Goal: Find contact information: Obtain details needed to contact an individual or organization

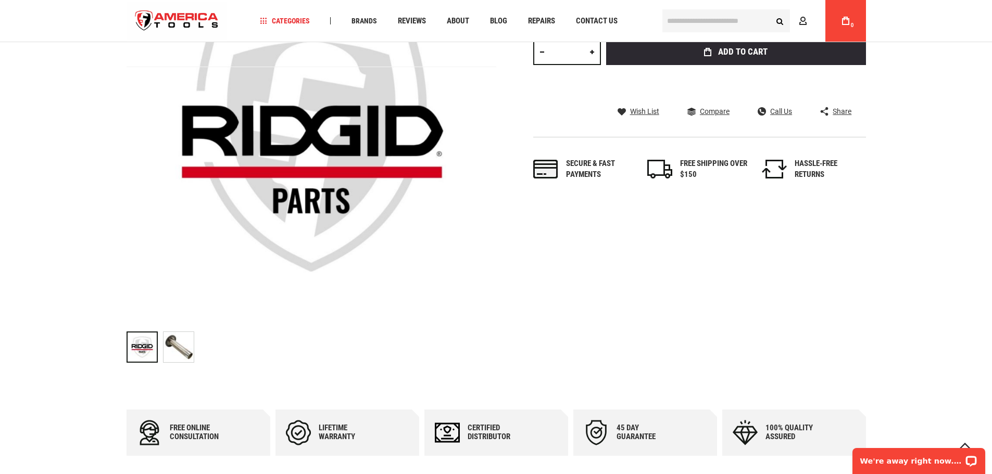
scroll to position [52, 0]
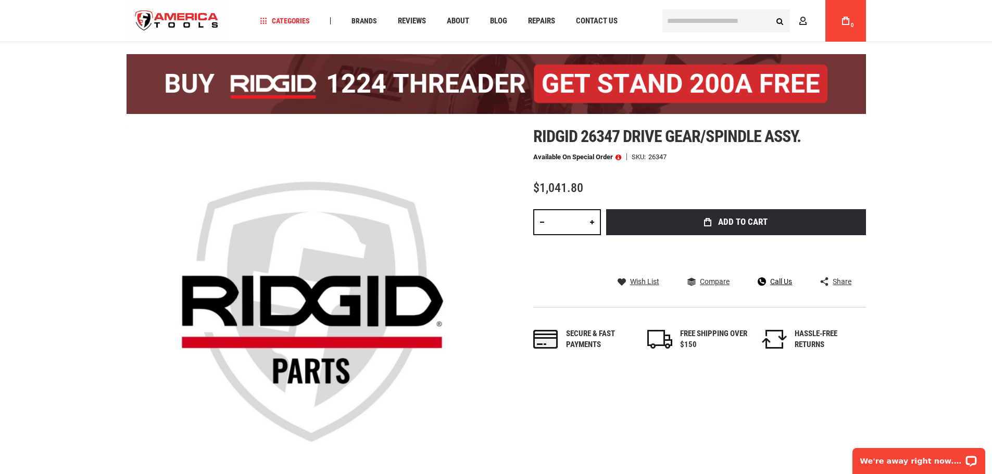
click at [778, 282] on span "Call Us" at bounding box center [781, 281] width 22 height 7
click at [840, 180] on div "Ridgid 26347 drive gear/spindle assy. Available on Special Order SKU 26347 $1,0…" at bounding box center [699, 249] width 333 height 245
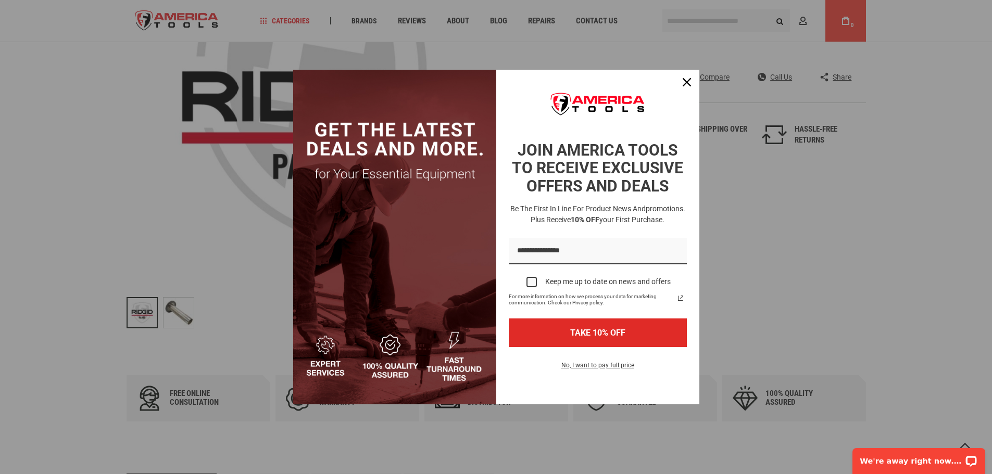
scroll to position [260, 0]
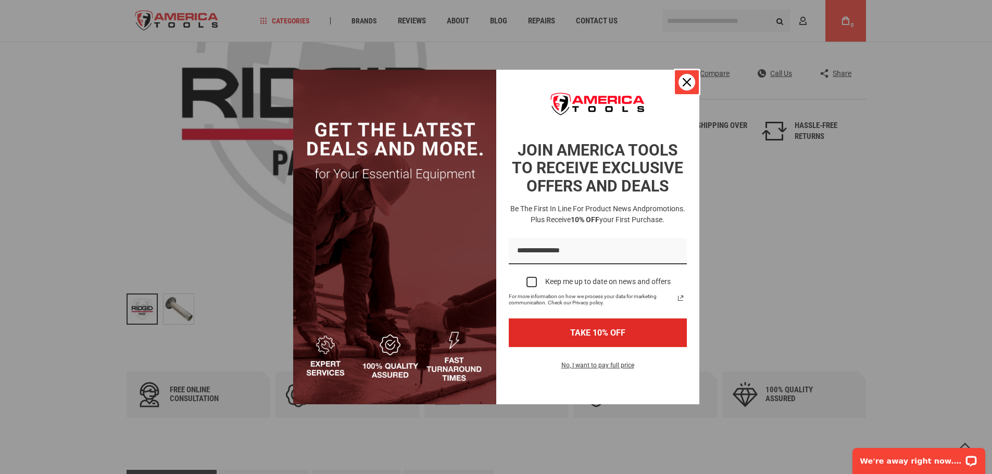
click at [688, 86] on icon "close icon" at bounding box center [687, 82] width 8 height 8
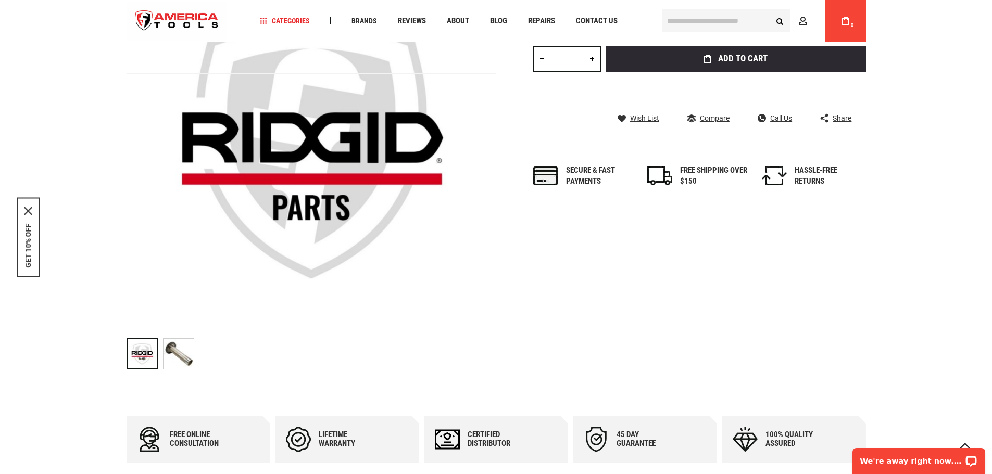
scroll to position [0, 0]
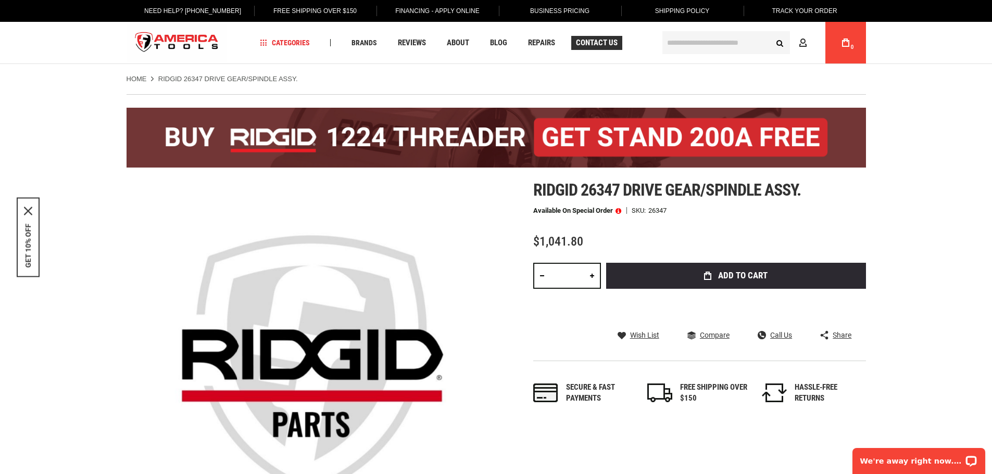
click at [607, 44] on span "Contact Us" at bounding box center [597, 43] width 42 height 8
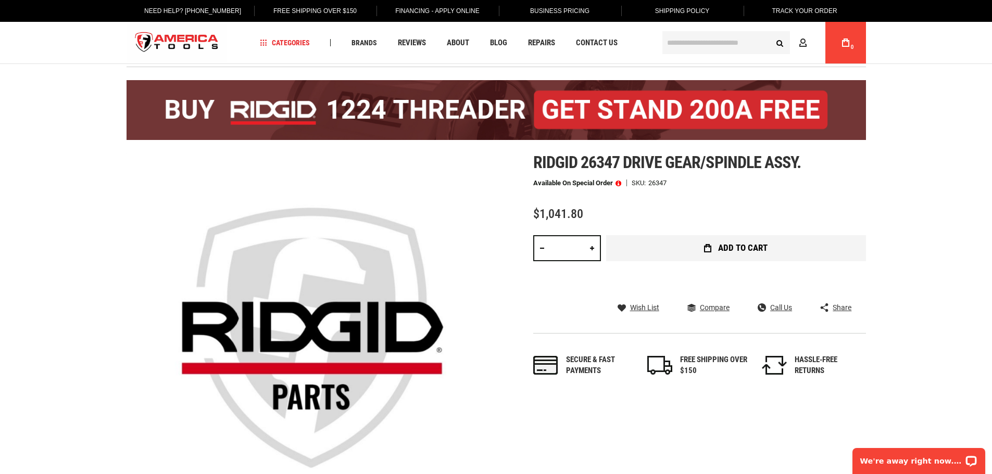
scroll to position [52, 0]
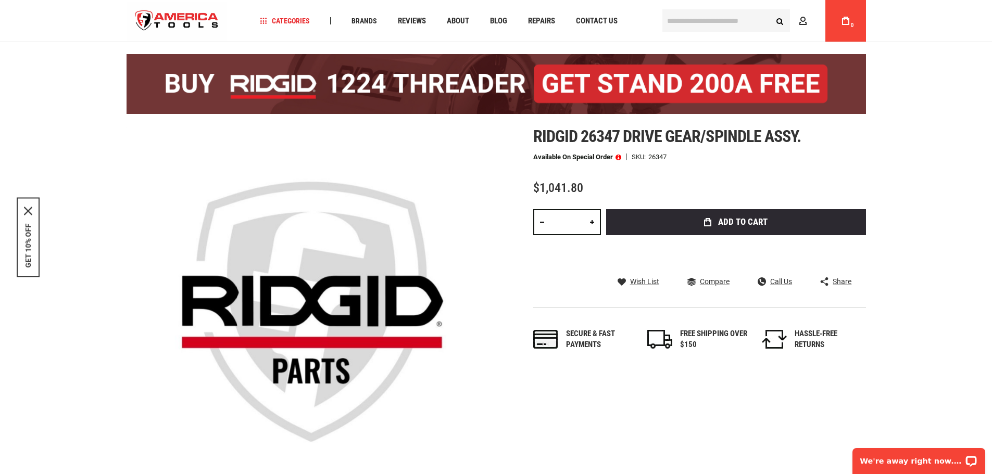
click at [617, 155] on span at bounding box center [618, 157] width 6 height 7
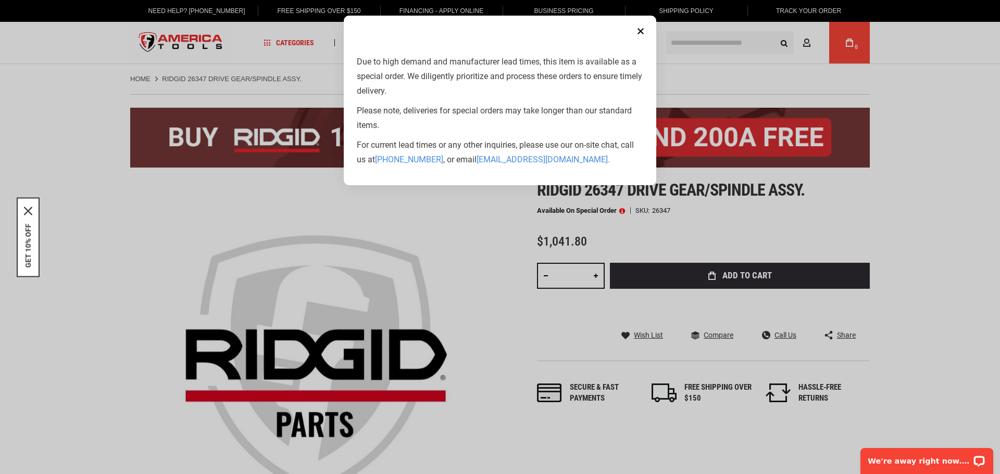
click at [635, 25] on button "Close" at bounding box center [640, 31] width 21 height 21
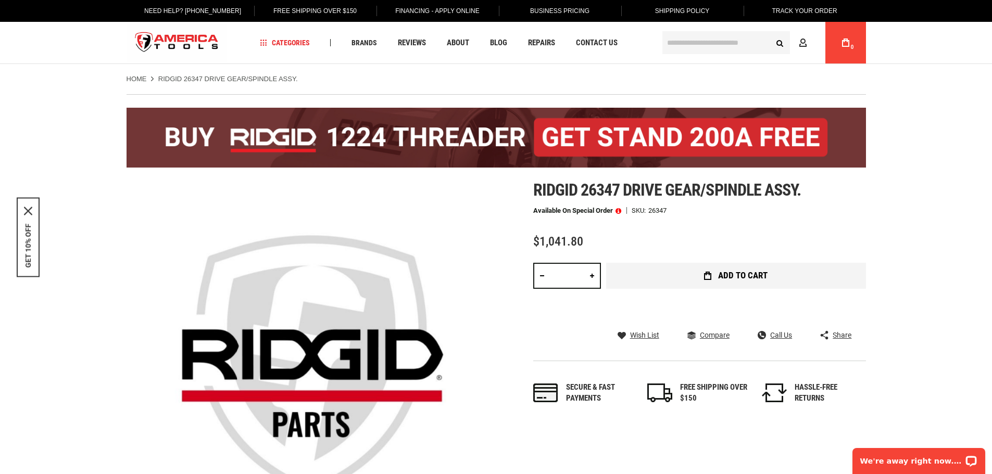
scroll to position [52, 0]
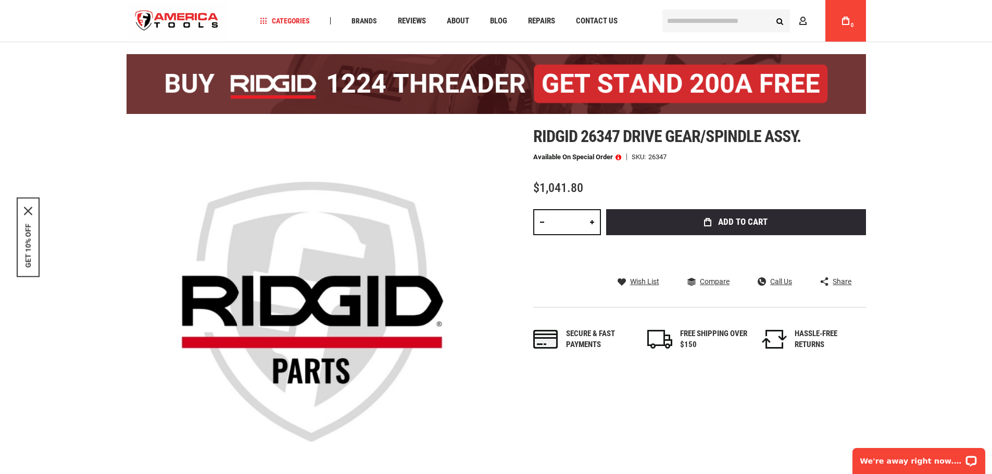
drag, startPoint x: 456, startPoint y: 221, endPoint x: 436, endPoint y: 218, distance: 20.0
